Goal: Information Seeking & Learning: Understand process/instructions

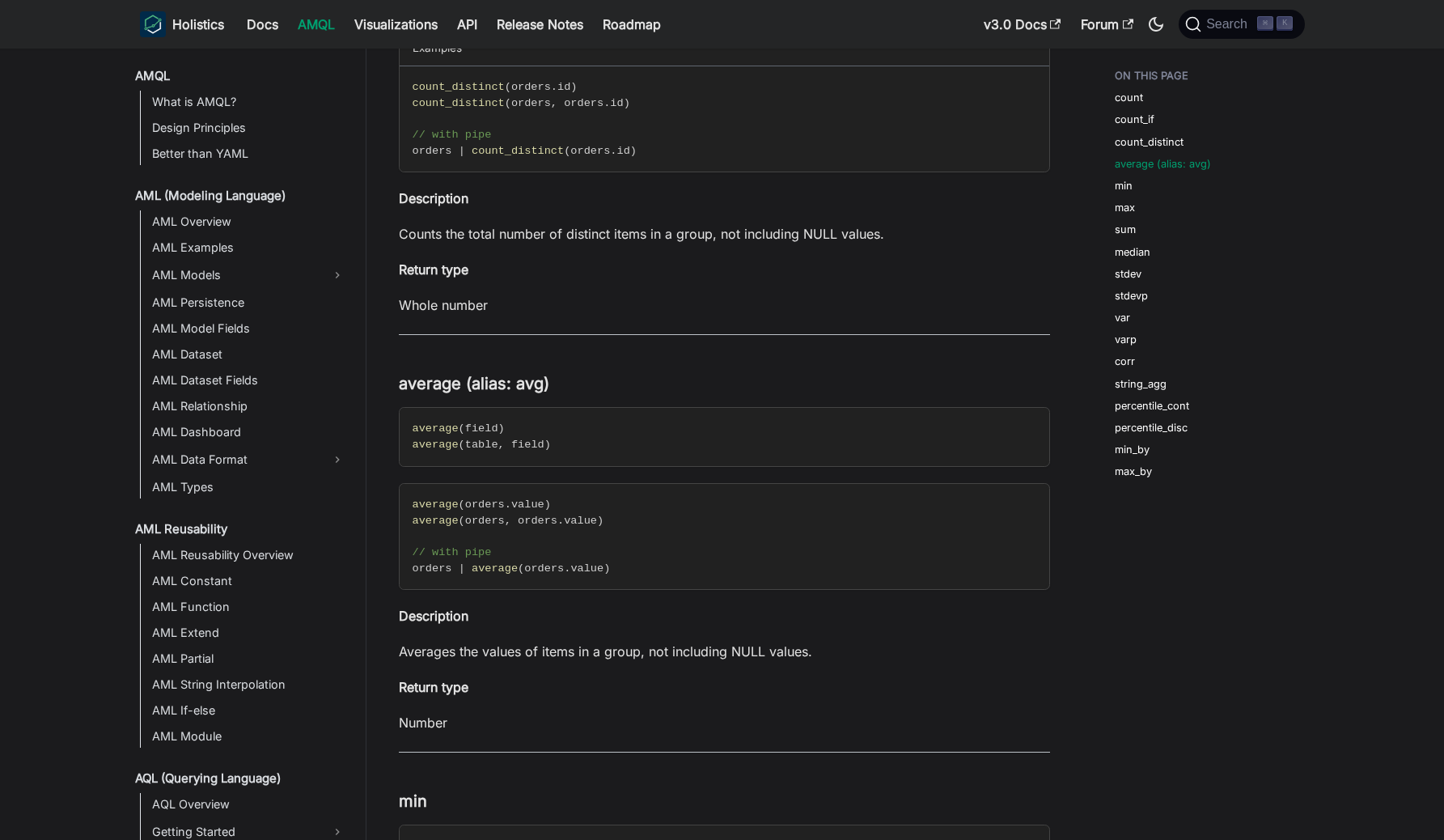
click at [1178, 391] on ul "count count_if count_distinct average (alias: avg) min max sum median stdev std…" at bounding box center [1201, 276] width 200 height 431
click at [1176, 399] on link "percentile_cont" at bounding box center [1156, 406] width 74 height 16
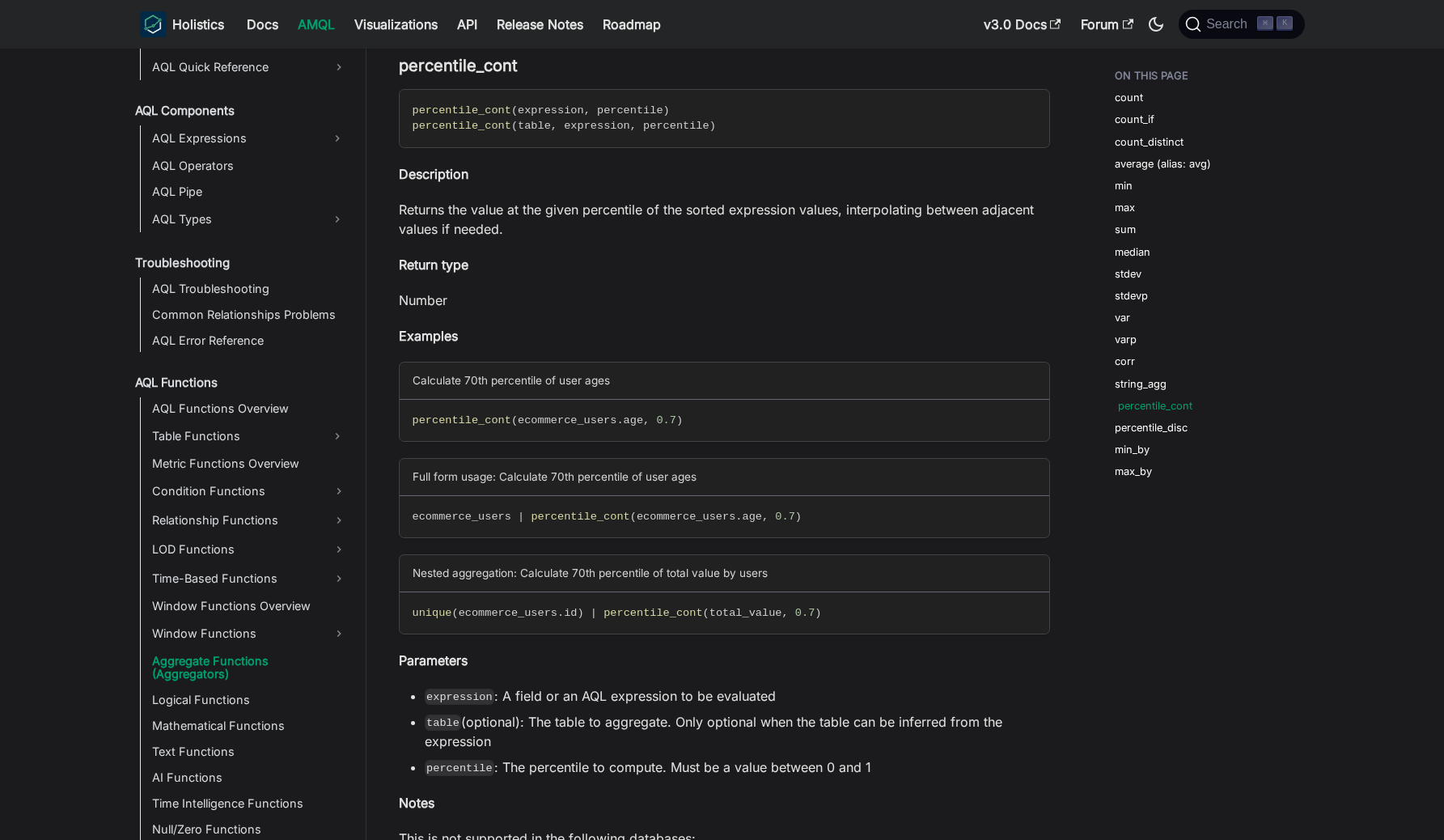
scroll to position [852, 0]
click at [503, 115] on span "percentile_cont" at bounding box center [462, 111] width 98 height 12
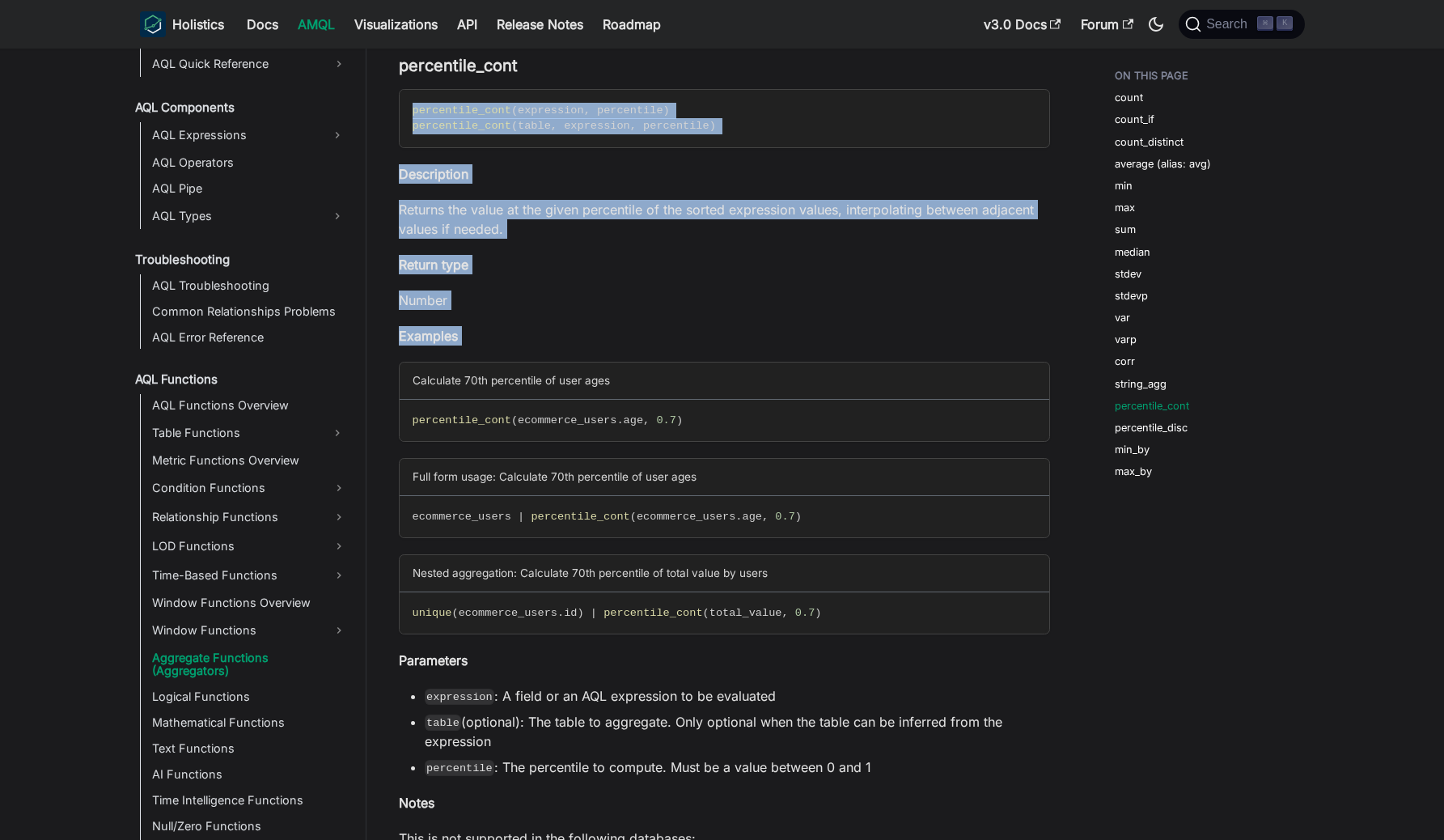
drag, startPoint x: 503, startPoint y: 115, endPoint x: 496, endPoint y: 341, distance: 226.1
click at [496, 341] on p "Examples" at bounding box center [725, 336] width 651 height 19
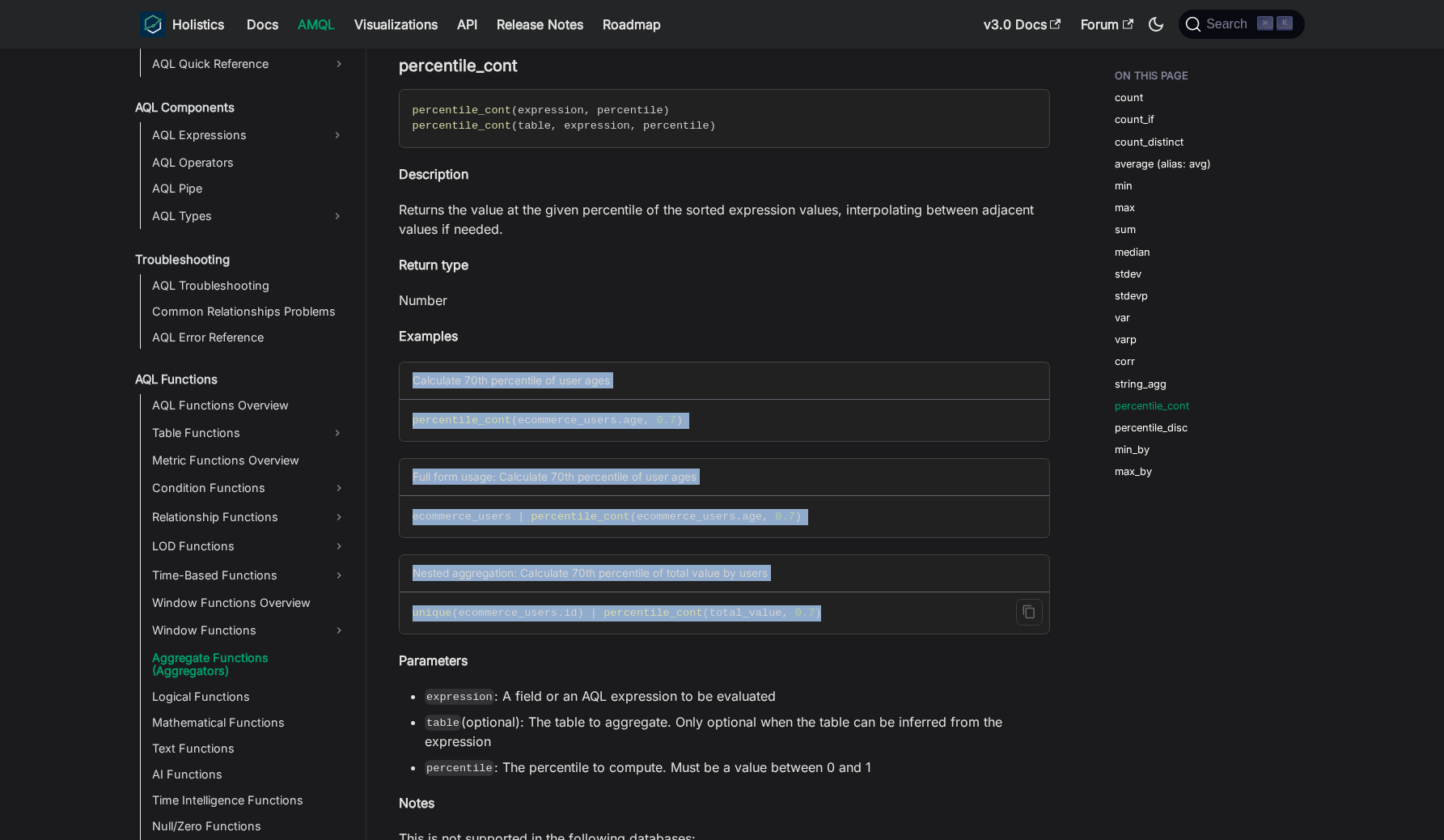
drag, startPoint x: 901, startPoint y: 335, endPoint x: 893, endPoint y: 622, distance: 287.1
click at [893, 622] on code "unique ( ecommerce_users . id ) | percentile_cont ( total_value , 0.7 )" at bounding box center [724, 613] width 648 height 42
drag, startPoint x: 893, startPoint y: 622, endPoint x: 893, endPoint y: 322, distance: 300.0
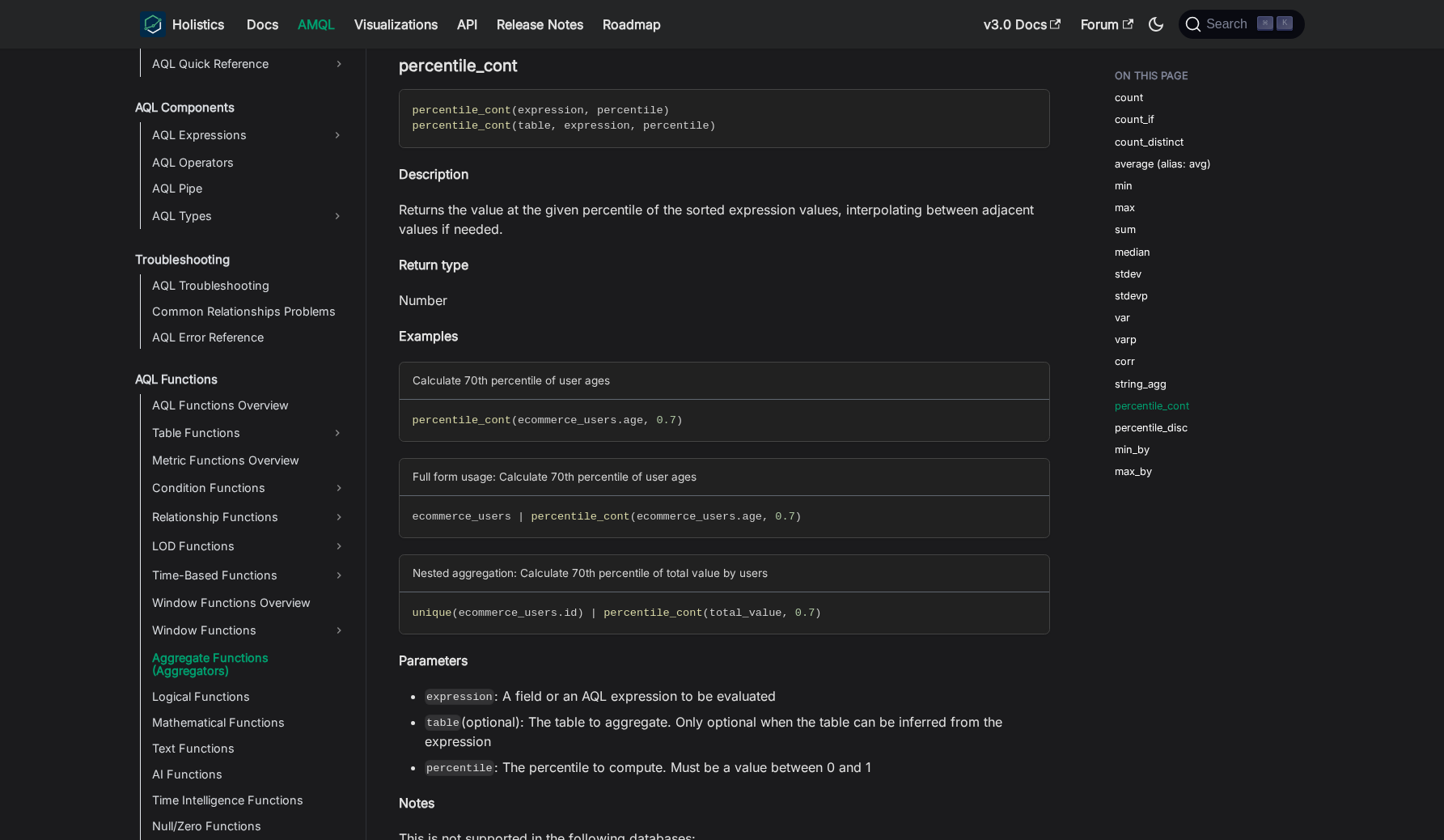
click at [847, 669] on p "Parameters" at bounding box center [725, 660] width 651 height 19
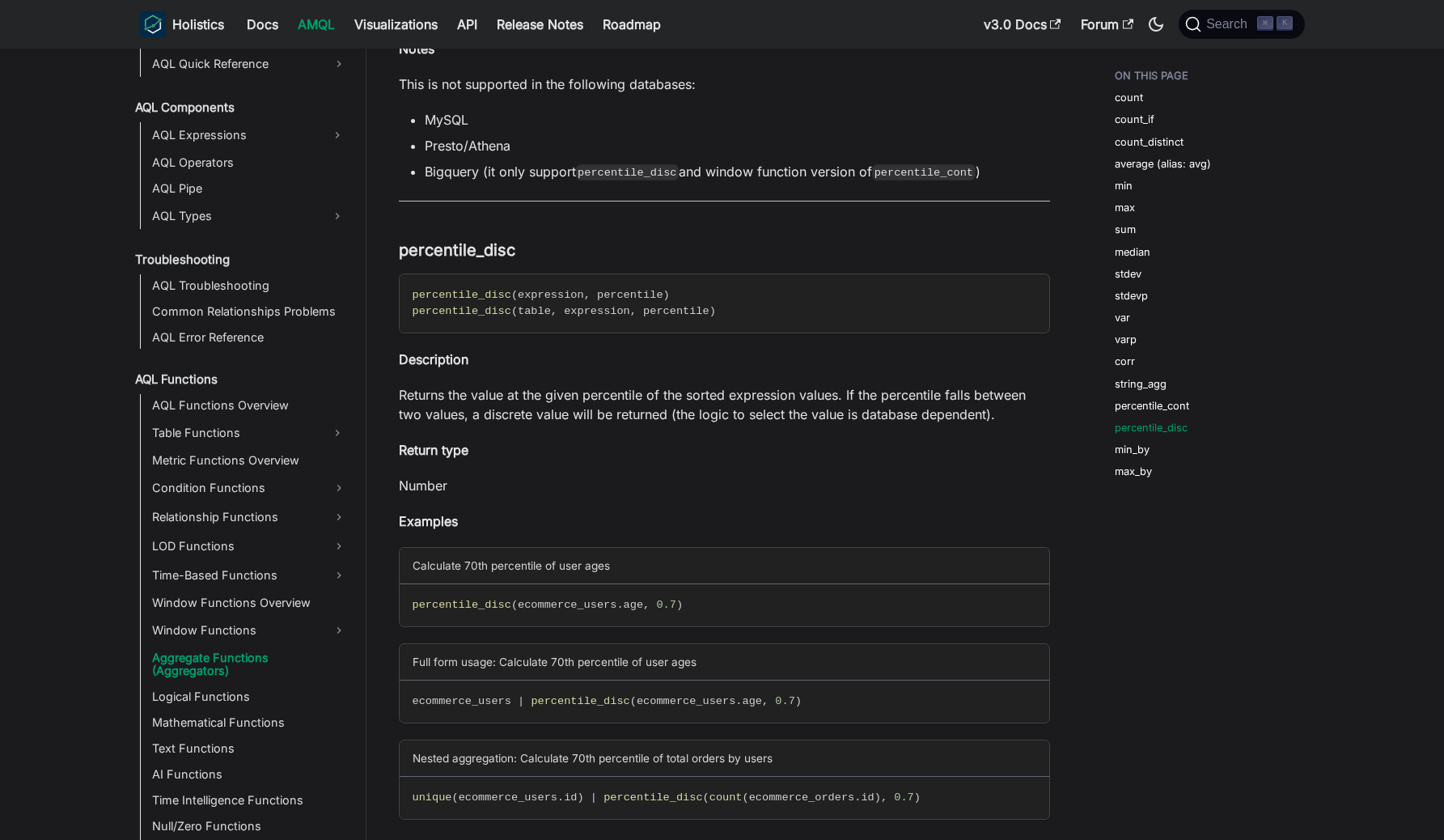
scroll to position [7848, 0]
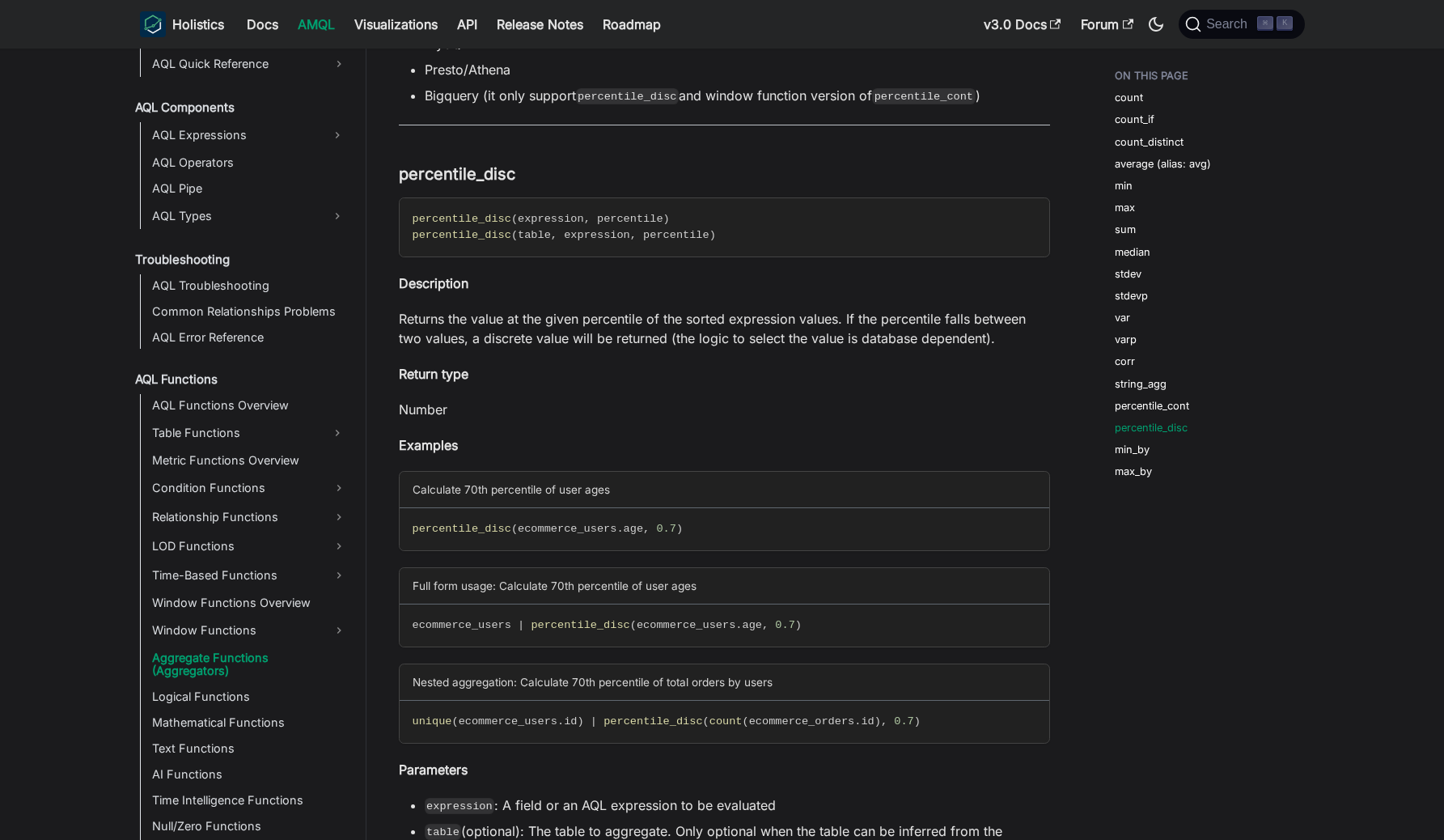
click at [935, 439] on p "Examples" at bounding box center [725, 445] width 651 height 19
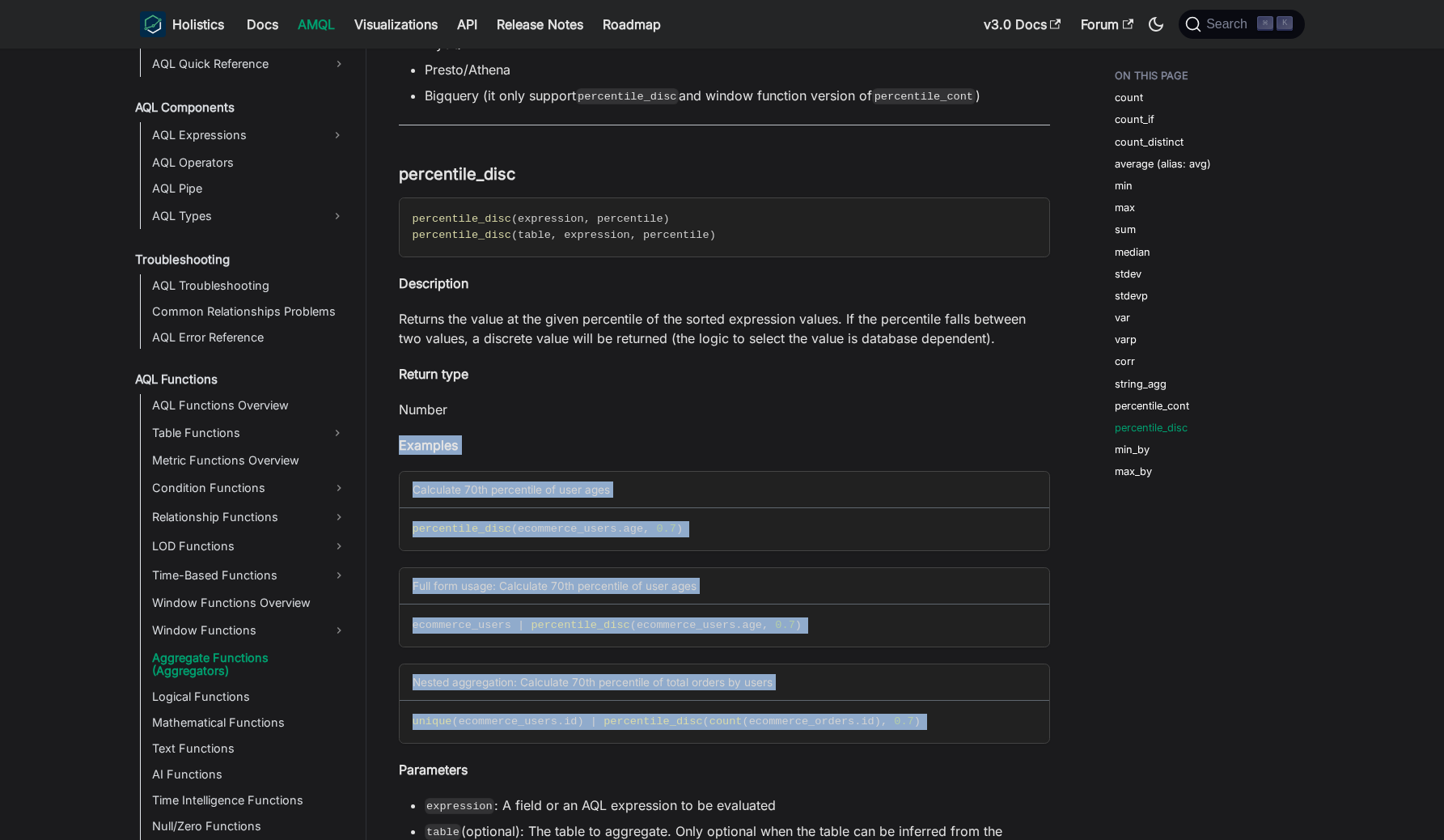
drag, startPoint x: 942, startPoint y: 421, endPoint x: 966, endPoint y: 750, distance: 329.9
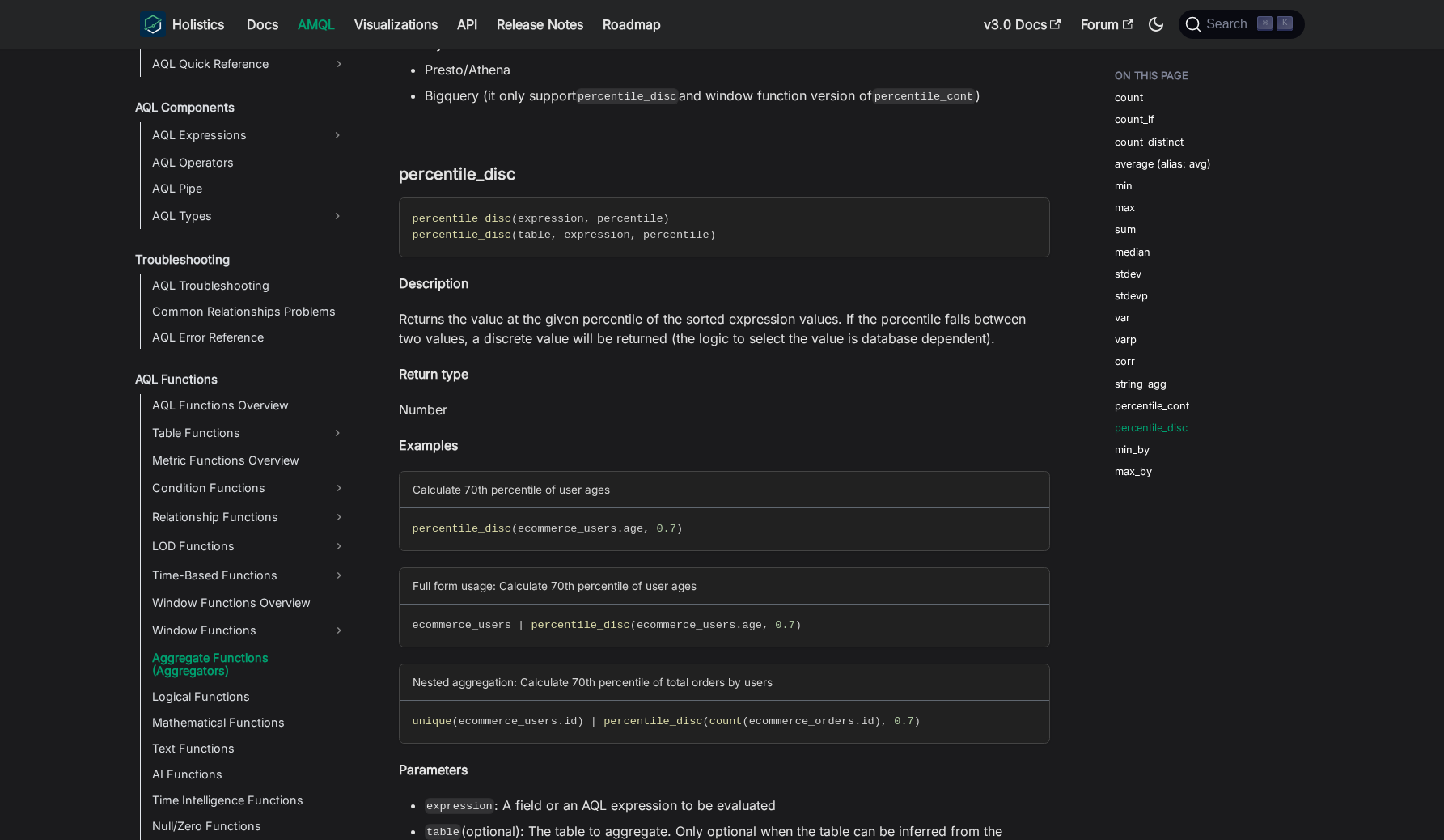
click at [960, 774] on p "Parameters" at bounding box center [725, 769] width 651 height 19
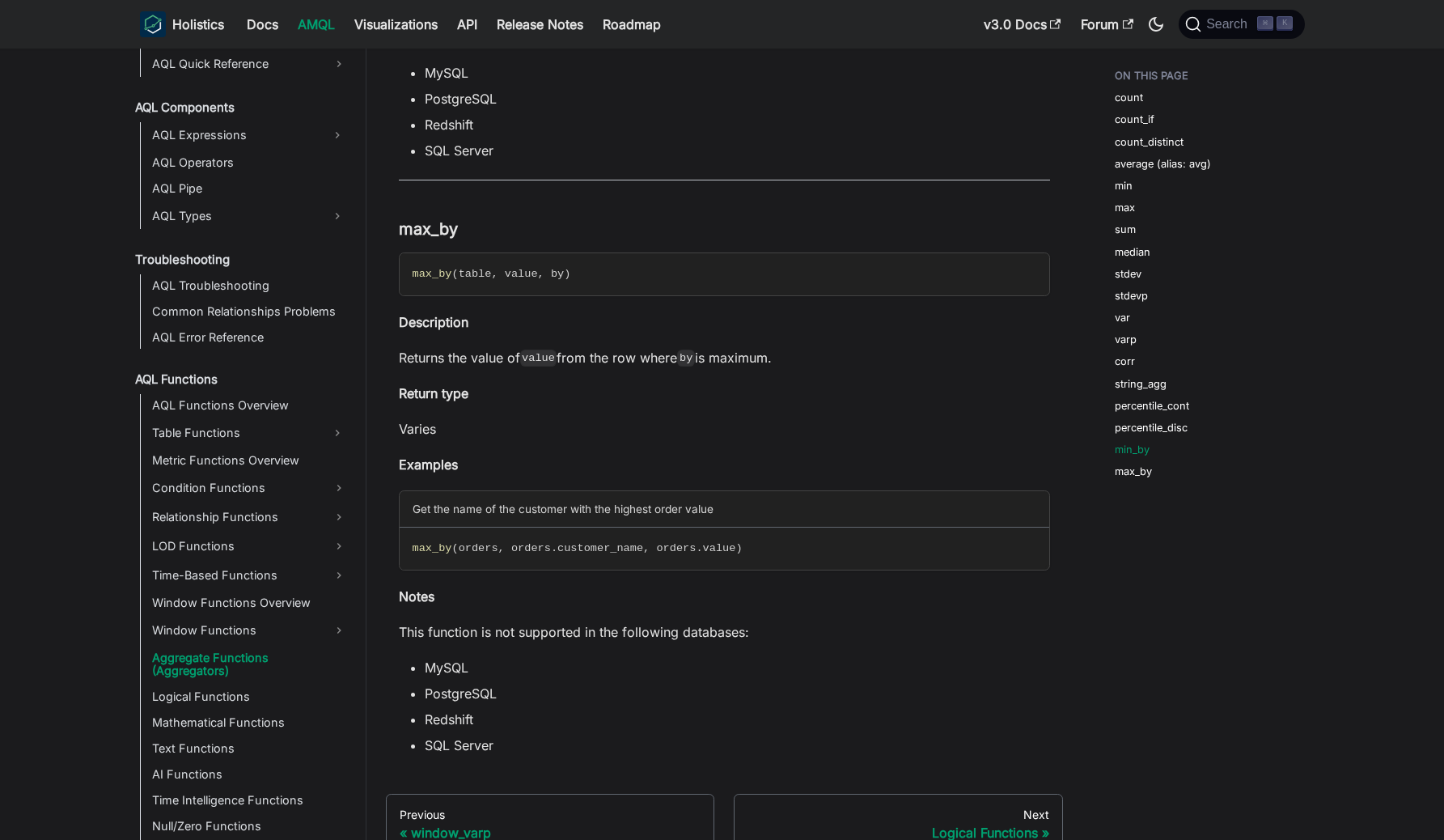
scroll to position [9262, 0]
